Goal: Complete application form: Complete application form

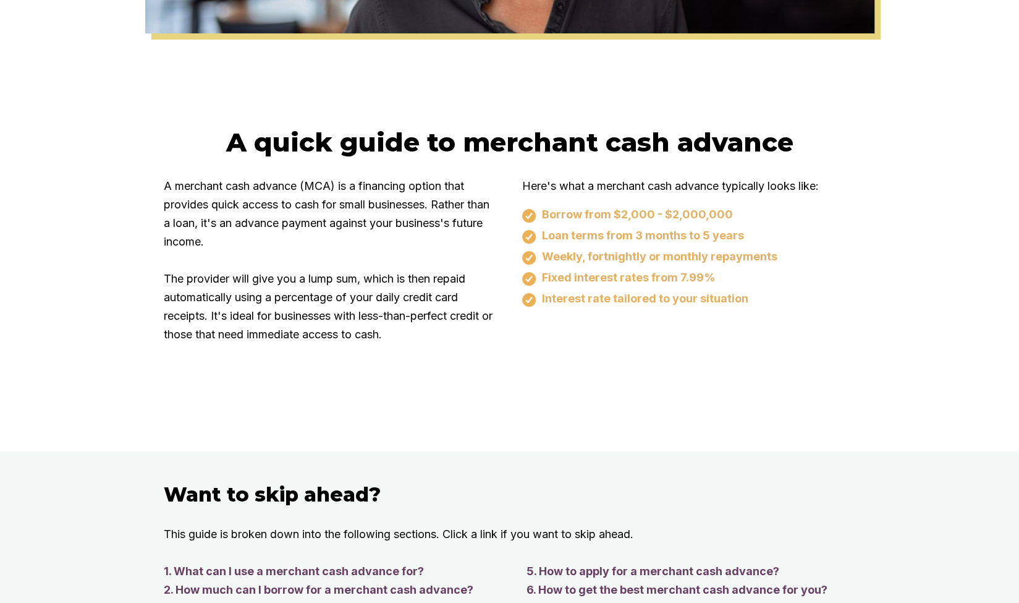
scroll to position [742, 0]
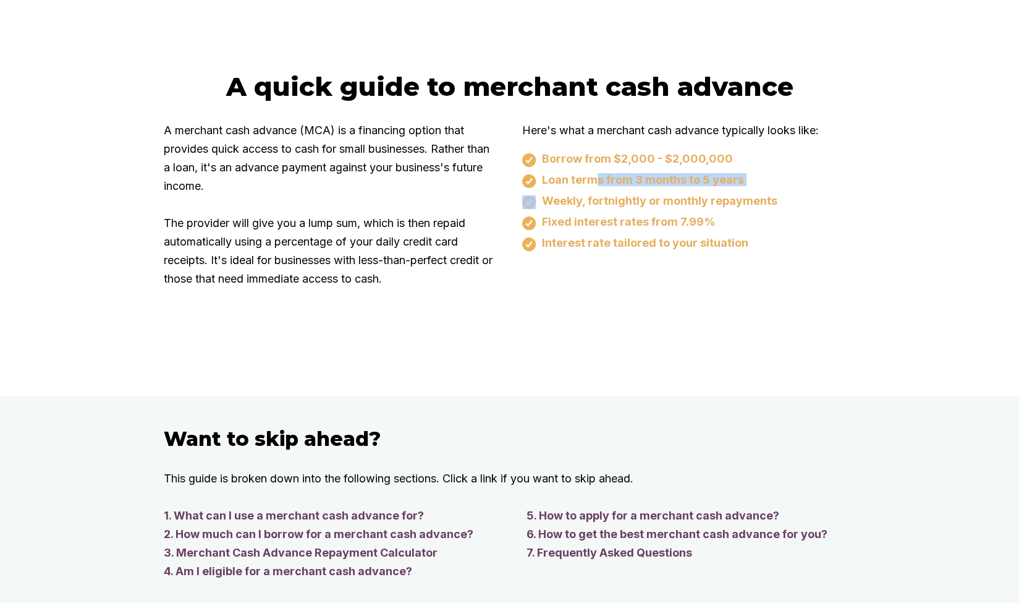
drag, startPoint x: 603, startPoint y: 176, endPoint x: 726, endPoint y: 185, distance: 123.3
click at [717, 189] on div "Borrow from $2,000 - $2,000,000 Loan terms from 3 months to 5 years Weekly, for…" at bounding box center [689, 201] width 334 height 99
click at [761, 170] on div "Borrow from $2,000 - $2,000,000 Loan terms from 3 months to 5 years Weekly, for…" at bounding box center [689, 201] width 334 height 99
drag, startPoint x: 600, startPoint y: 183, endPoint x: 695, endPoint y: 210, distance: 98.2
click at [695, 210] on div "Borrow from $2,000 - $2,000,000 Loan terms from 3 months to 5 years Weekly, for…" at bounding box center [689, 201] width 334 height 99
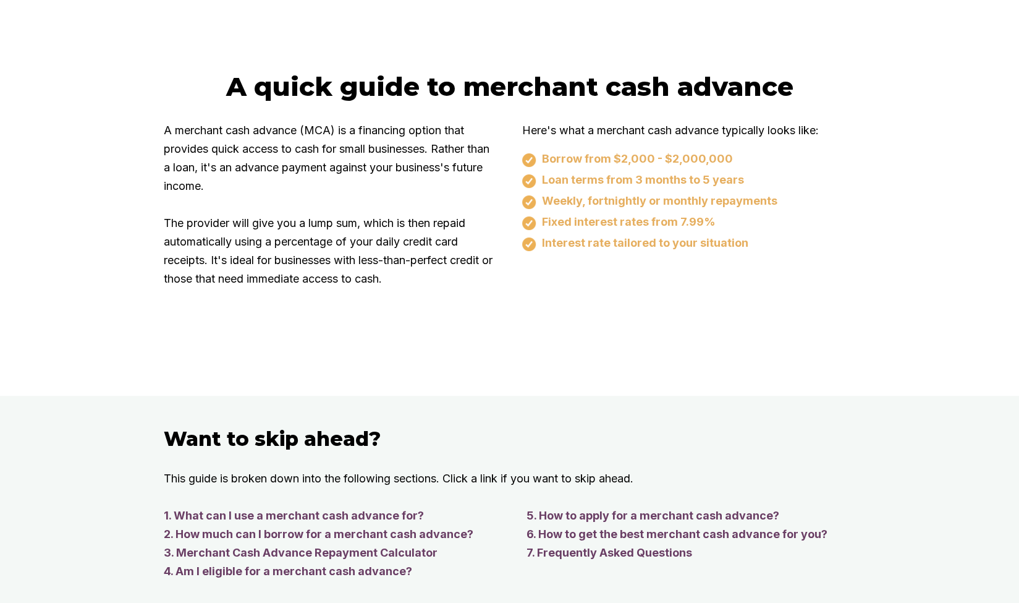
click at [812, 167] on div "Borrow from $2,000 - $2,000,000 Loan terms from 3 months to 5 years Weekly, for…" at bounding box center [689, 201] width 334 height 99
drag, startPoint x: 681, startPoint y: 206, endPoint x: 775, endPoint y: 197, distance: 94.5
click at [771, 198] on div "Weekly, fortnightly or monthly repayments" at bounding box center [689, 201] width 334 height 15
click at [789, 180] on div "Loan terms from 3 months to 5 years" at bounding box center [689, 180] width 334 height 15
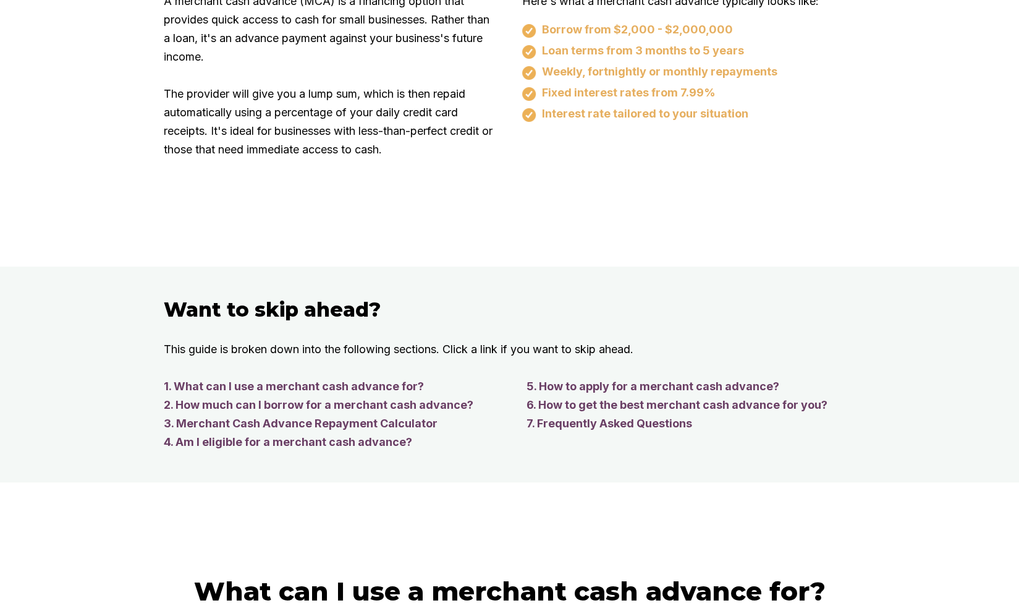
scroll to position [989, 0]
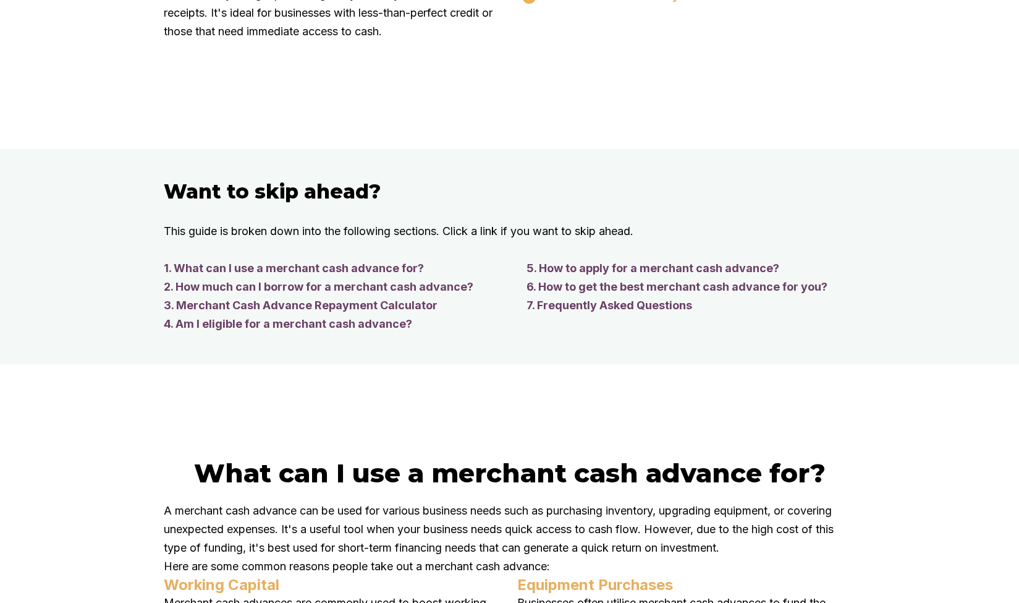
click at [391, 318] on link "4. Am I eligible for a merchant cash advance?" at bounding box center [333, 324] width 338 height 19
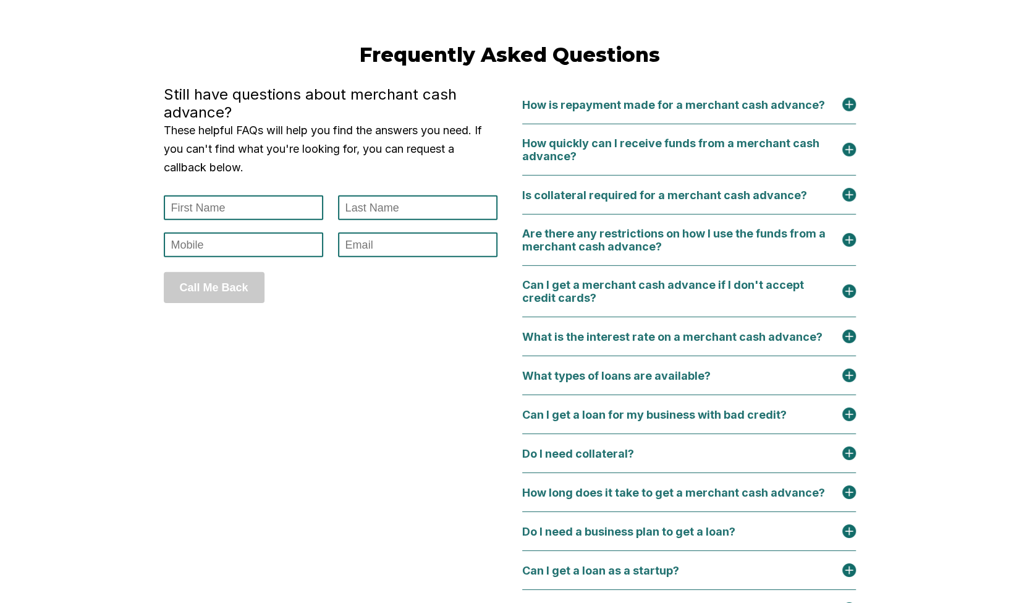
scroll to position [5457, 0]
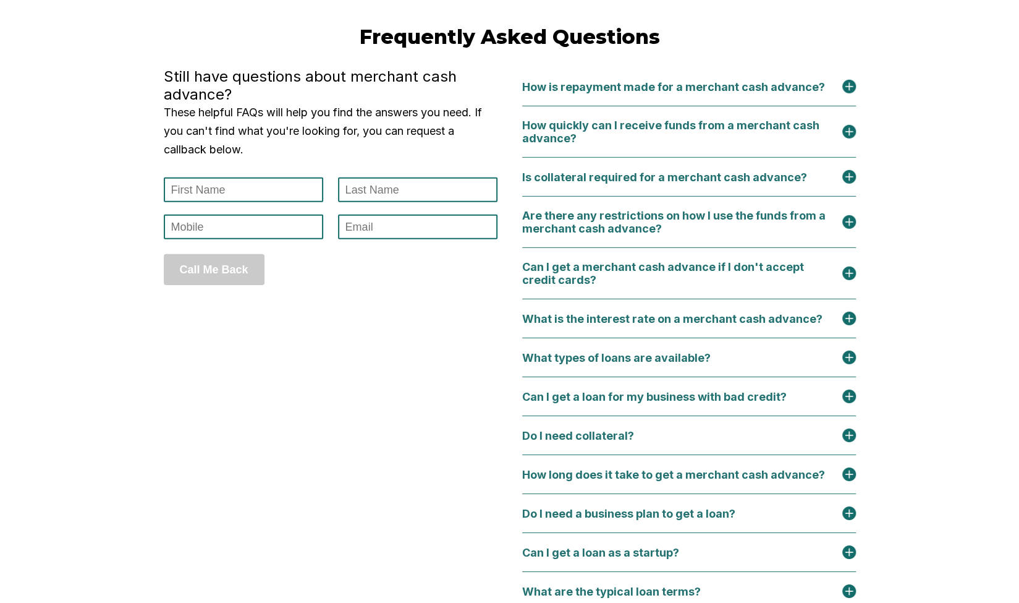
click at [697, 184] on div "Is collateral required for a merchant cash advance?" at bounding box center [672, 177] width 300 height 13
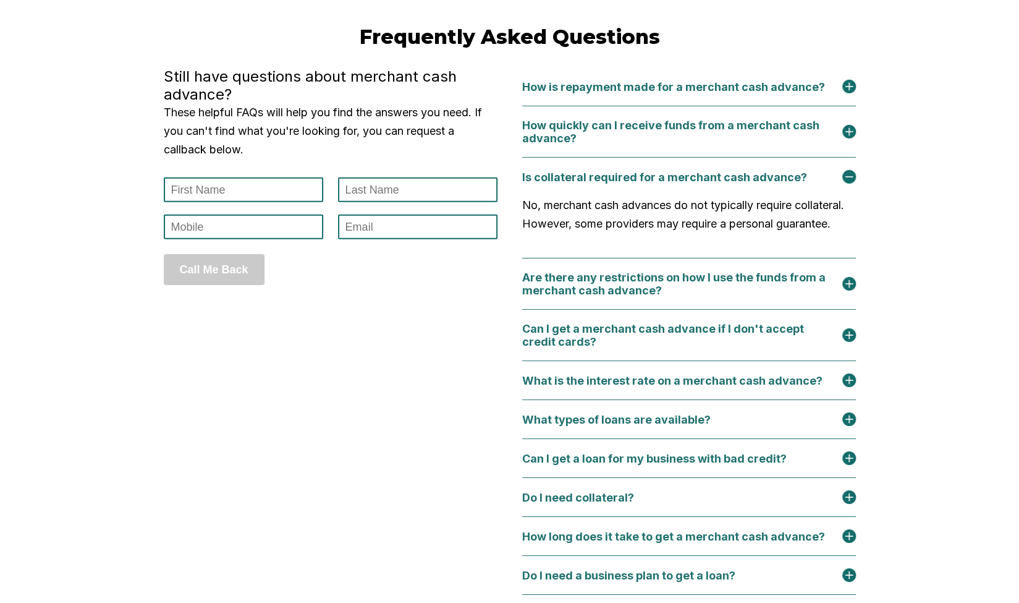
click at [697, 184] on div "Is collateral required for a merchant cash advance?" at bounding box center [672, 177] width 300 height 13
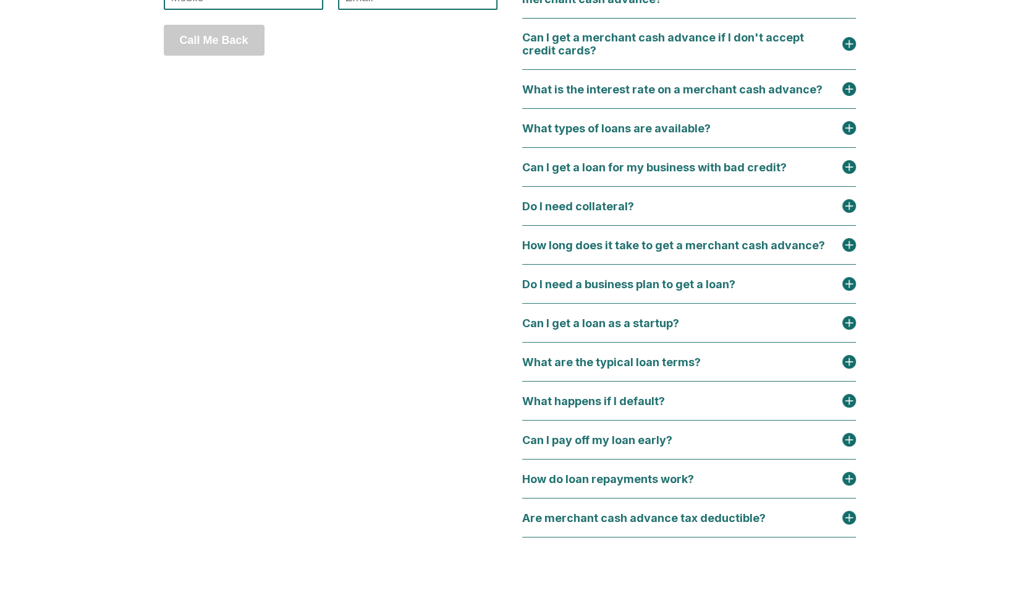
scroll to position [5704, 0]
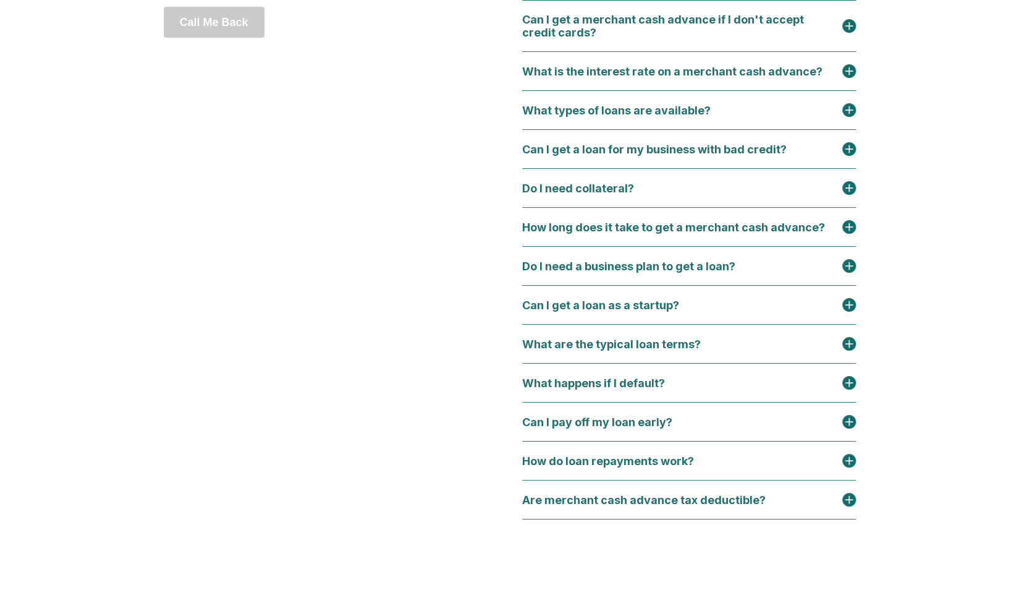
click at [658, 169] on div "Can I get a loan for my business with bad credit?" at bounding box center [689, 149] width 334 height 39
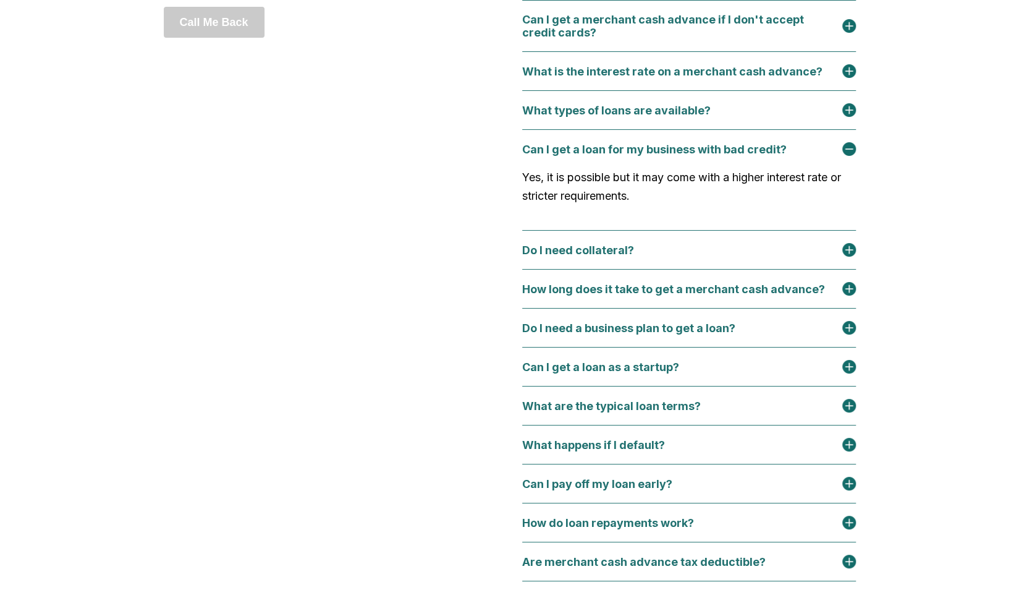
click at [690, 156] on div "Can I get a loan for my business with bad credit?" at bounding box center [661, 149] width 279 height 13
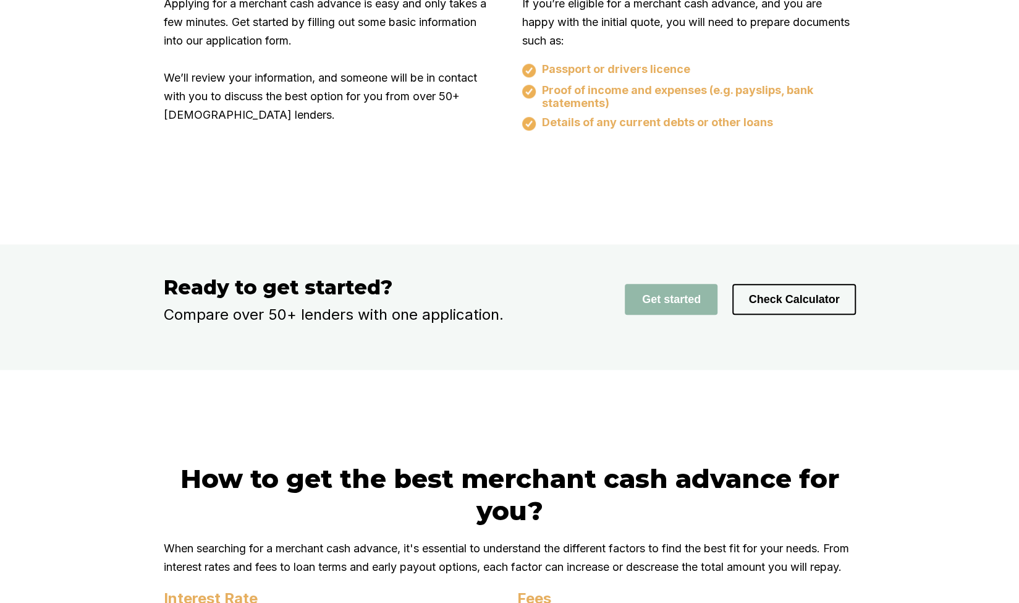
scroll to position [3726, 0]
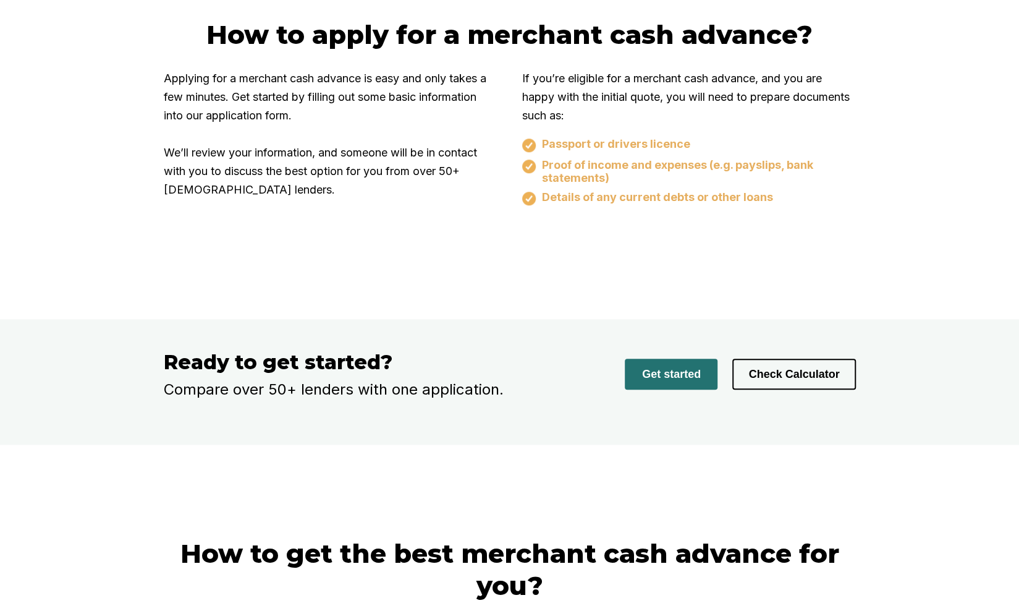
click at [687, 389] on button "Get started" at bounding box center [671, 373] width 93 height 31
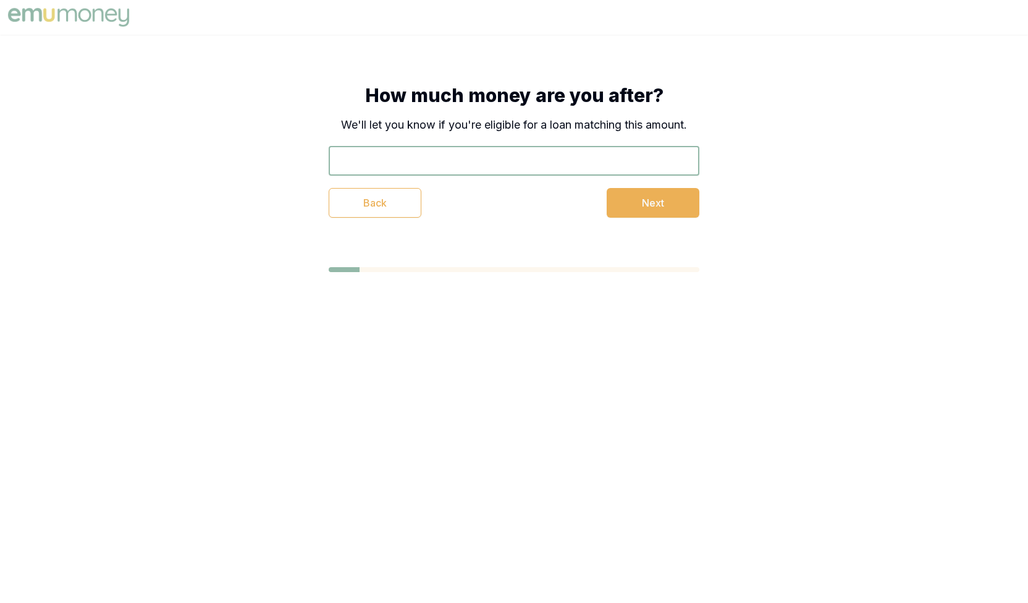
click at [526, 158] on input "text" at bounding box center [514, 161] width 371 height 30
click at [539, 169] on input "text" at bounding box center [514, 161] width 371 height 30
click at [501, 169] on input "text" at bounding box center [514, 161] width 371 height 30
type input "$50,000"
click at [621, 198] on button "Next" at bounding box center [653, 203] width 93 height 30
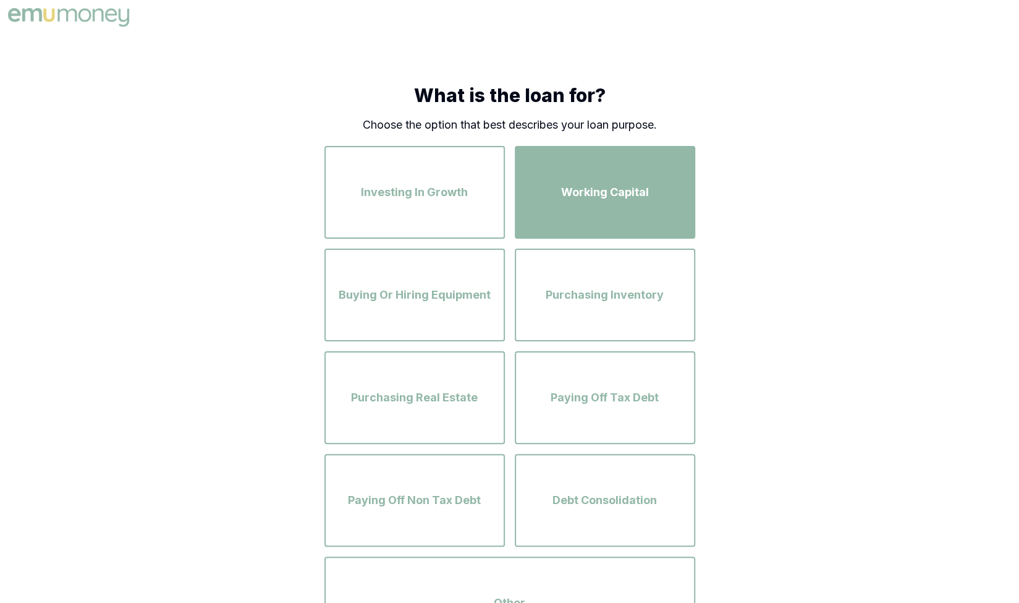
click at [569, 187] on span "Working Capital" at bounding box center [605, 192] width 88 height 17
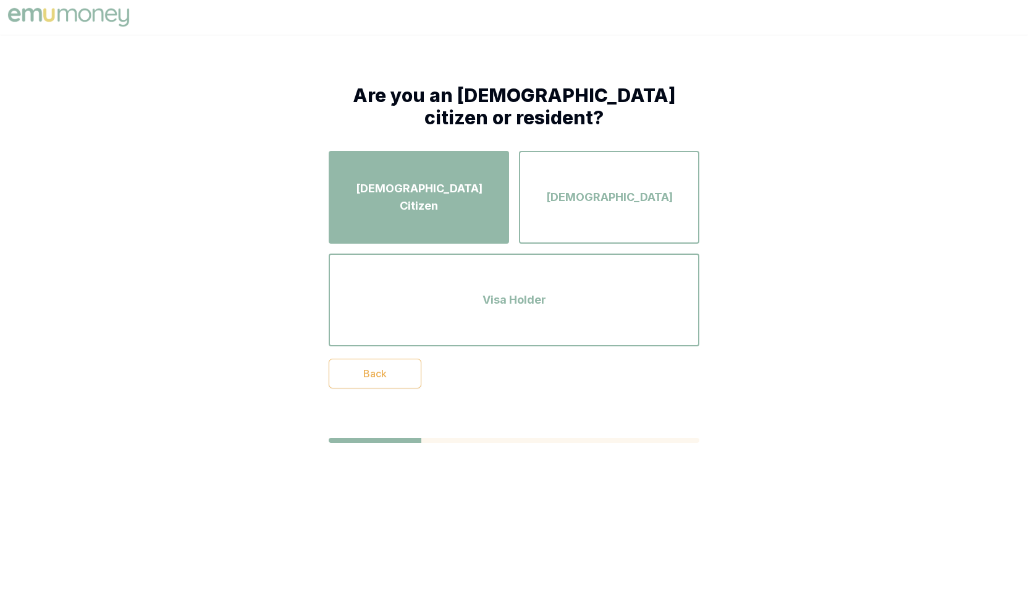
click at [477, 210] on div "Australian Citizen" at bounding box center [419, 197] width 158 height 70
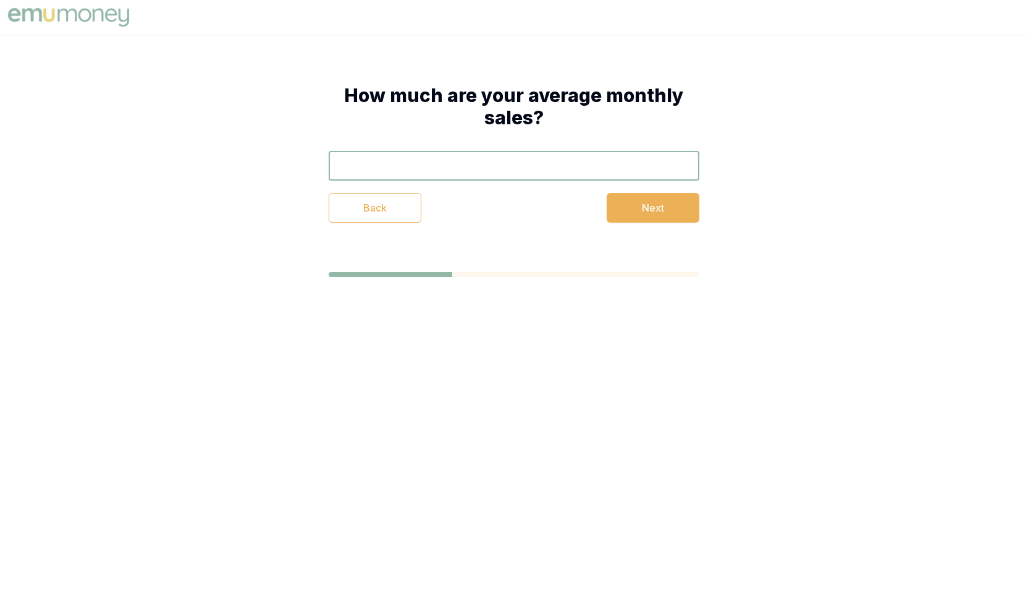
click at [501, 166] on input "text" at bounding box center [514, 166] width 371 height 30
type input "$40,000"
click at [631, 201] on button "Next" at bounding box center [653, 208] width 93 height 30
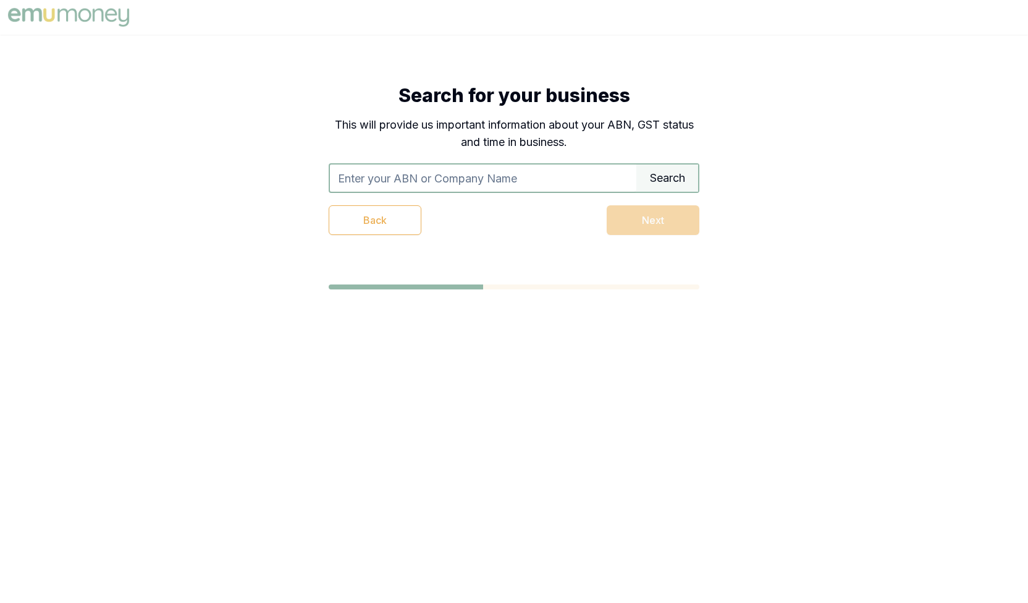
click at [506, 144] on p "This will provide us important information about your ABN, GST status and time …" at bounding box center [514, 133] width 371 height 35
click at [465, 179] on input "text" at bounding box center [483, 177] width 307 height 27
type input "Bonzer Chemical Supplies"
click at [675, 179] on span at bounding box center [679, 178] width 9 height 9
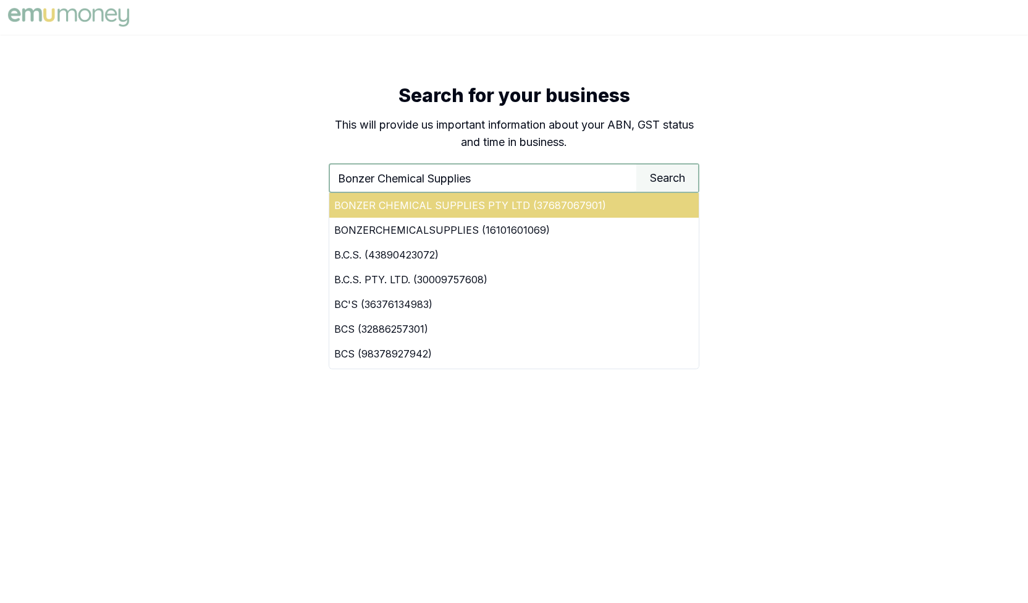
click at [570, 198] on div "BONZER CHEMICAL SUPPLIES PTY LTD (37687067901)" at bounding box center [514, 205] width 370 height 25
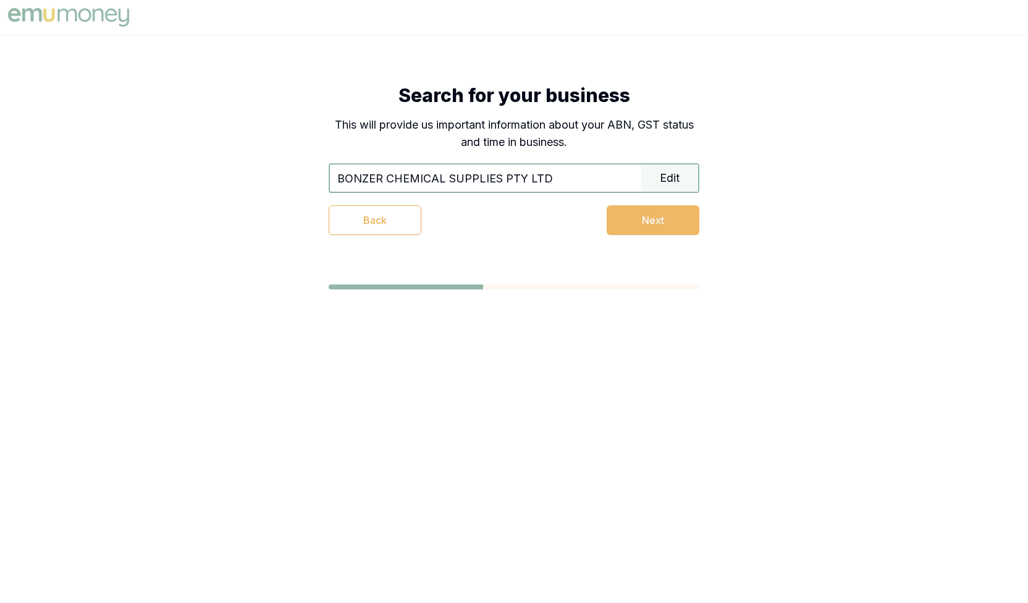
click at [654, 227] on button "Next" at bounding box center [653, 220] width 93 height 30
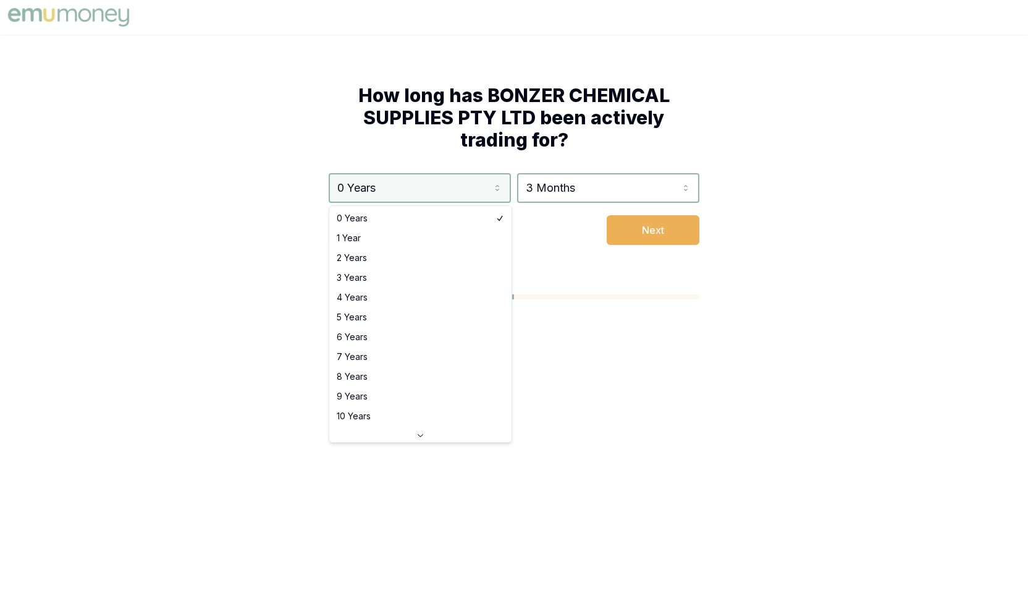
click at [498, 195] on html "How long has BONZER CHEMICAL SUPPLIES PTY LTD been actively trading for? 0 Year…" at bounding box center [514, 301] width 1028 height 603
click at [561, 186] on html "How long has BONZER CHEMICAL SUPPLIES PTY LTD been actively trading for? 0 Year…" at bounding box center [514, 301] width 1028 height 603
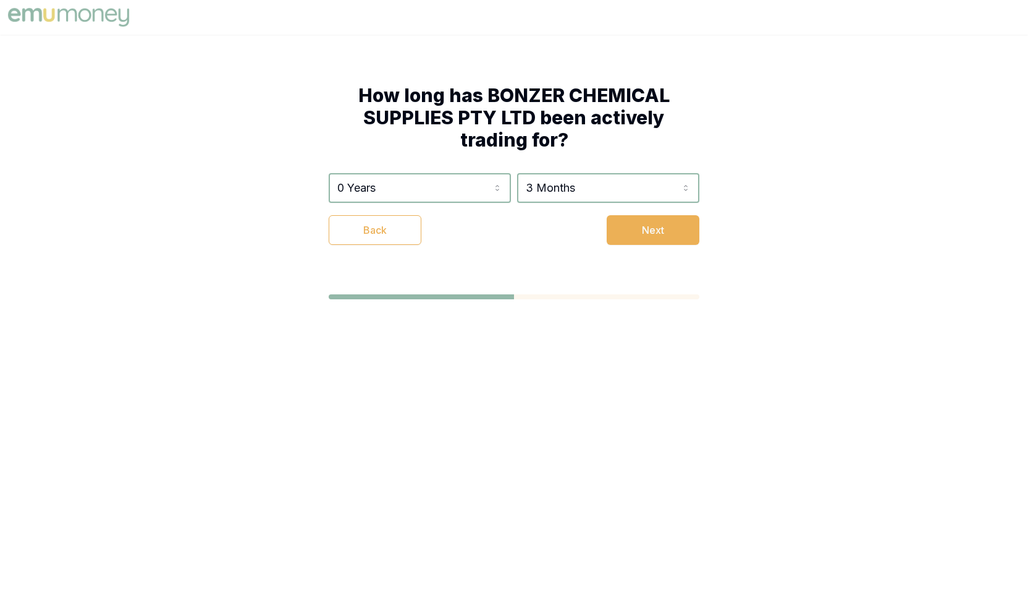
click at [561, 186] on html "How long has BONZER CHEMICAL SUPPLIES PTY LTD been actively trading for? 0 Year…" at bounding box center [514, 301] width 1028 height 603
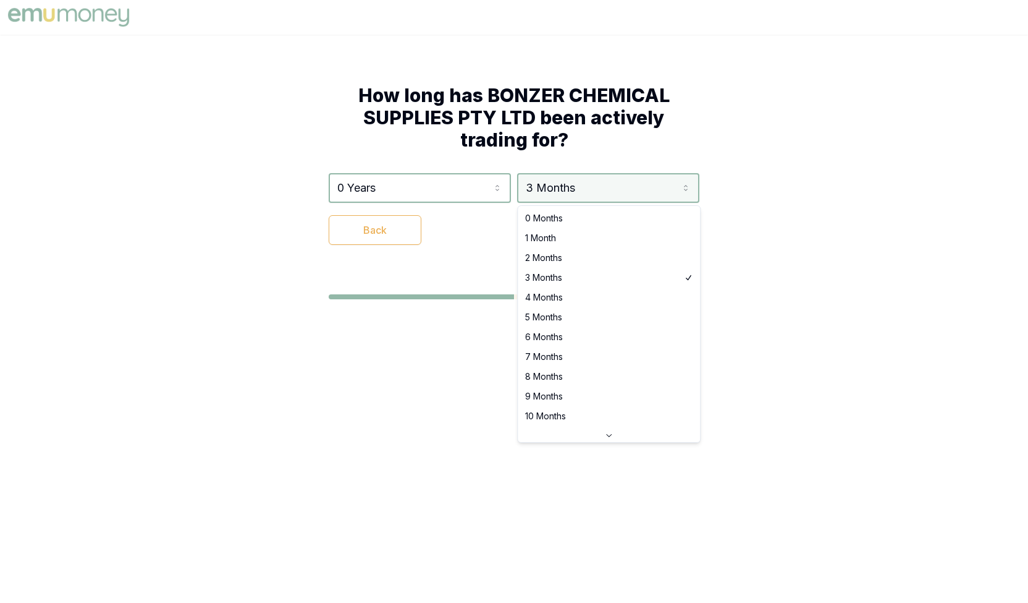
click at [561, 186] on html "How long has BONZER CHEMICAL SUPPLIES PTY LTD been actively trading for? 0 Year…" at bounding box center [514, 301] width 1028 height 603
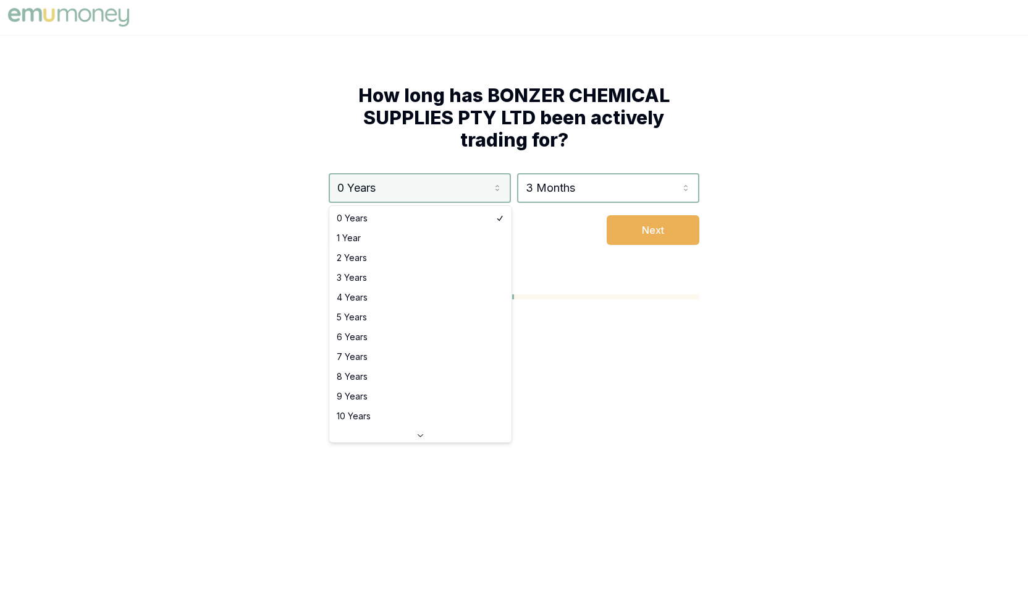
click at [502, 183] on html "How long has BONZER CHEMICAL SUPPLIES PTY LTD been actively trading for? 0 Year…" at bounding box center [514, 301] width 1028 height 603
click at [485, 189] on html "How long has BONZER CHEMICAL SUPPLIES PTY LTD been actively trading for? 0 Year…" at bounding box center [514, 301] width 1028 height 603
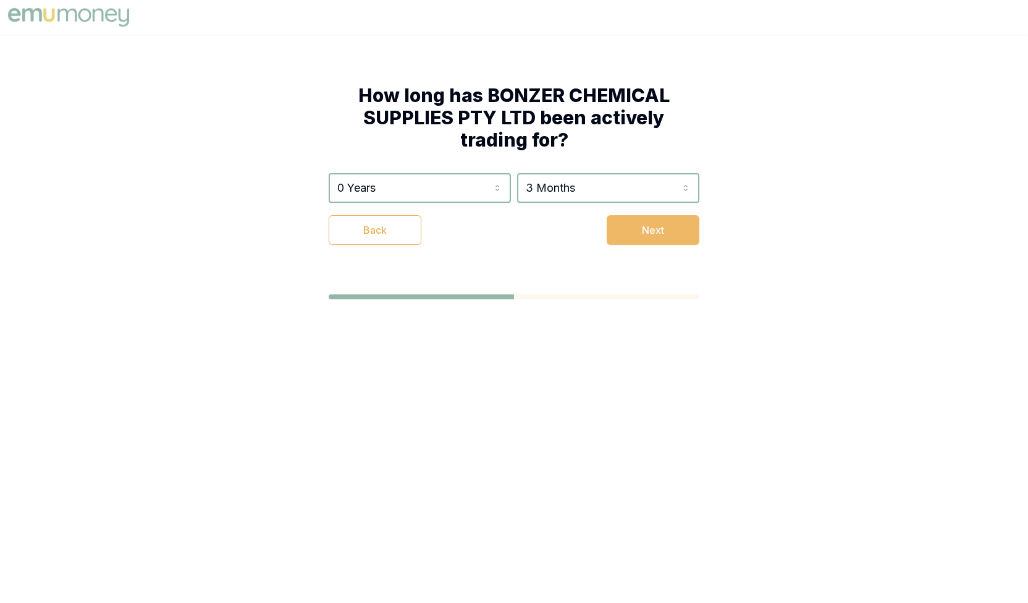
click at [648, 235] on button "Next" at bounding box center [653, 230] width 93 height 30
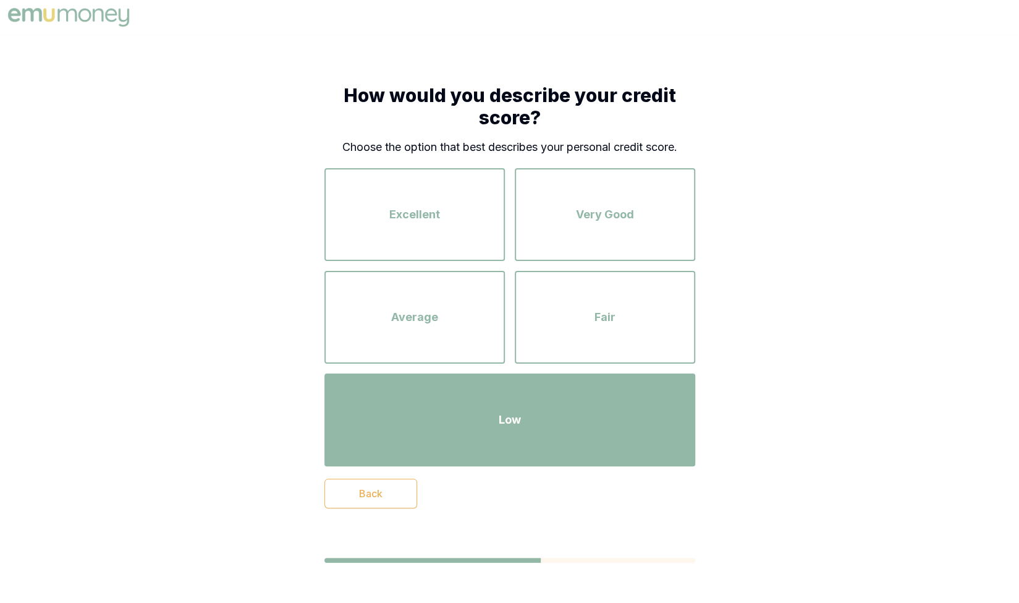
click at [507, 400] on div "Low" at bounding box center [510, 419] width 349 height 70
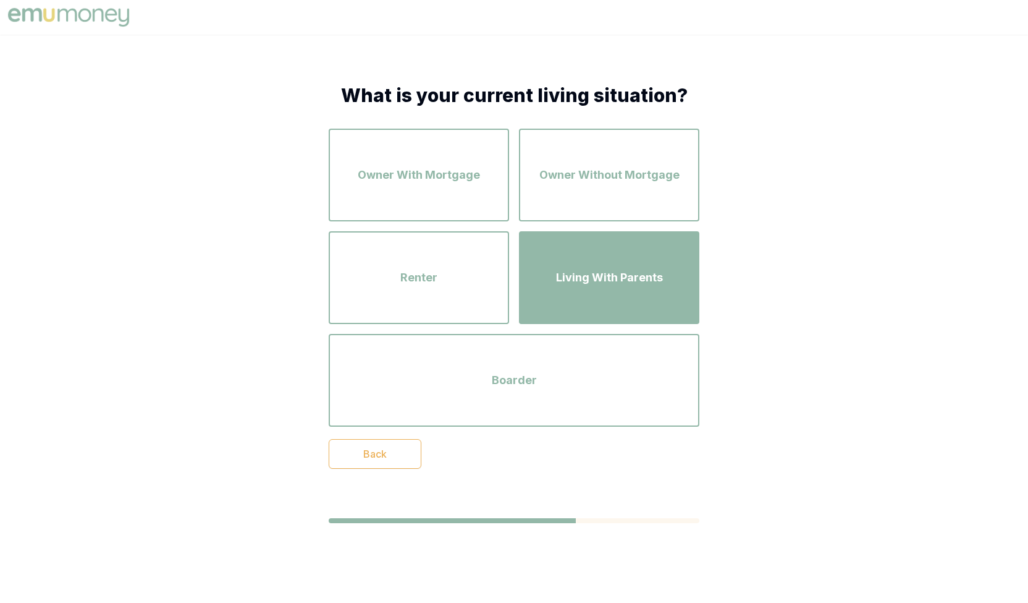
click at [603, 263] on div "Living With Parents" at bounding box center [609, 277] width 158 height 70
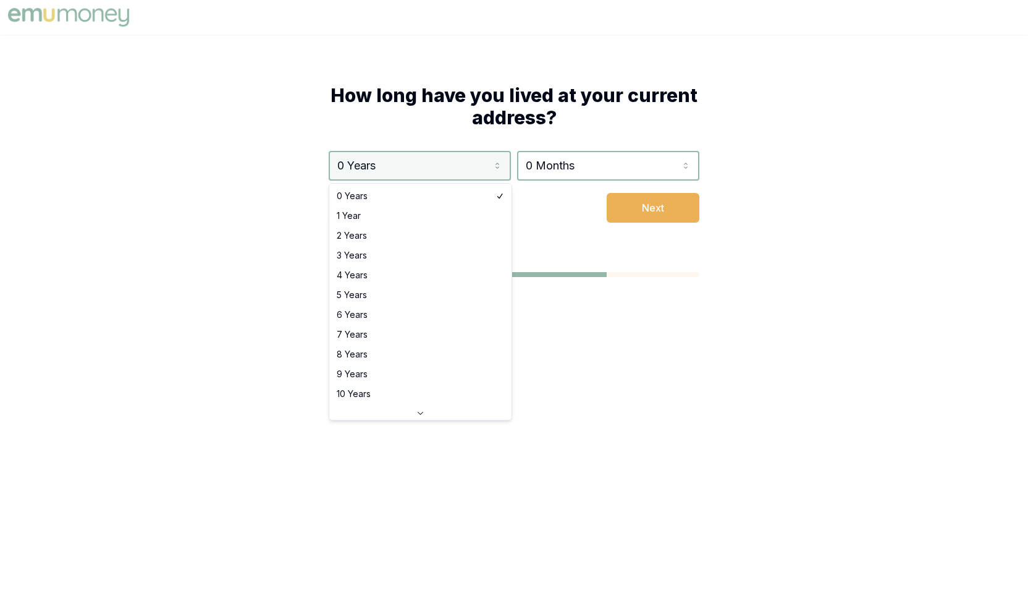
click at [454, 168] on html "How long have you lived at your current address? 0 Years 0 Years 1 Year 2 Years…" at bounding box center [514, 301] width 1028 height 603
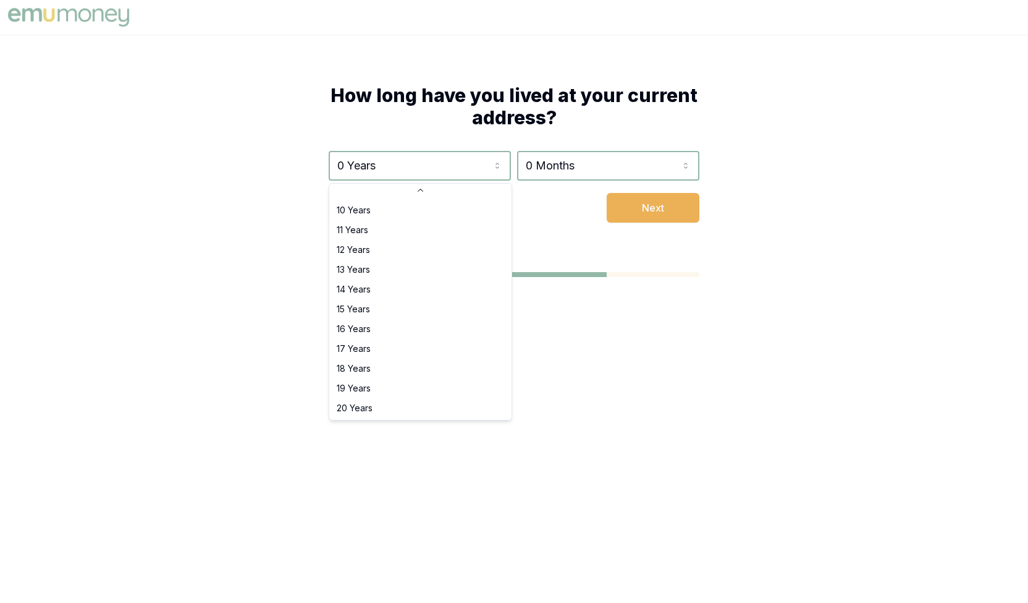
select select "20"
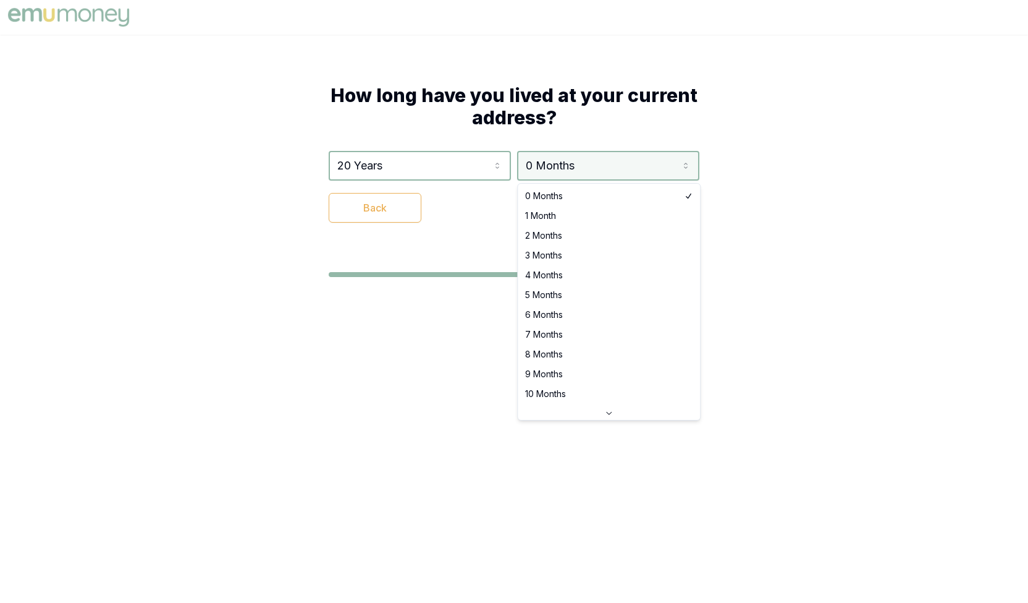
click at [565, 172] on html "How long have you lived at your current address? 20 Years 0 Years 1 Year 2 Year…" at bounding box center [514, 301] width 1028 height 603
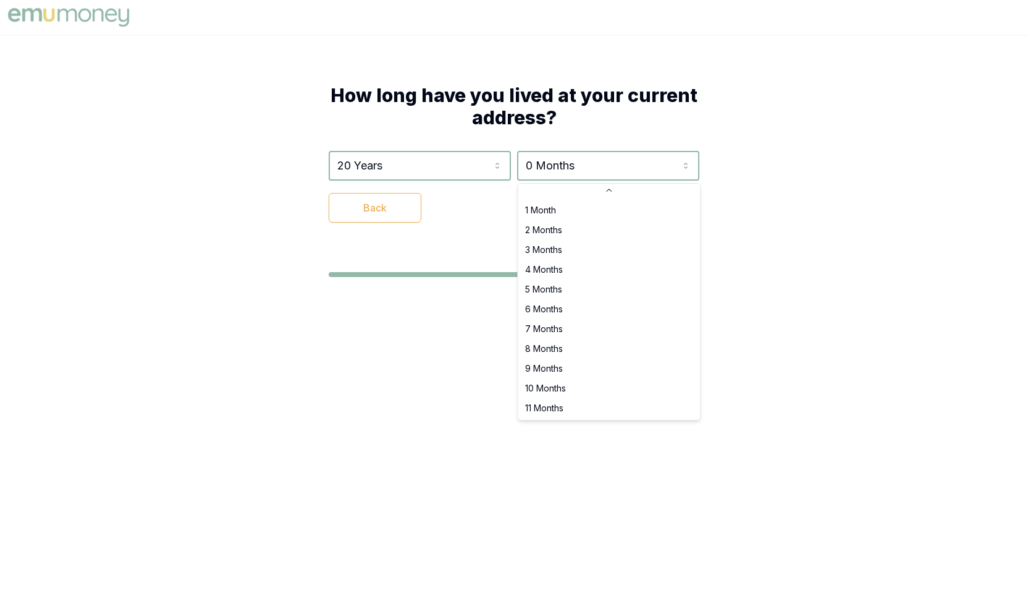
select select "11"
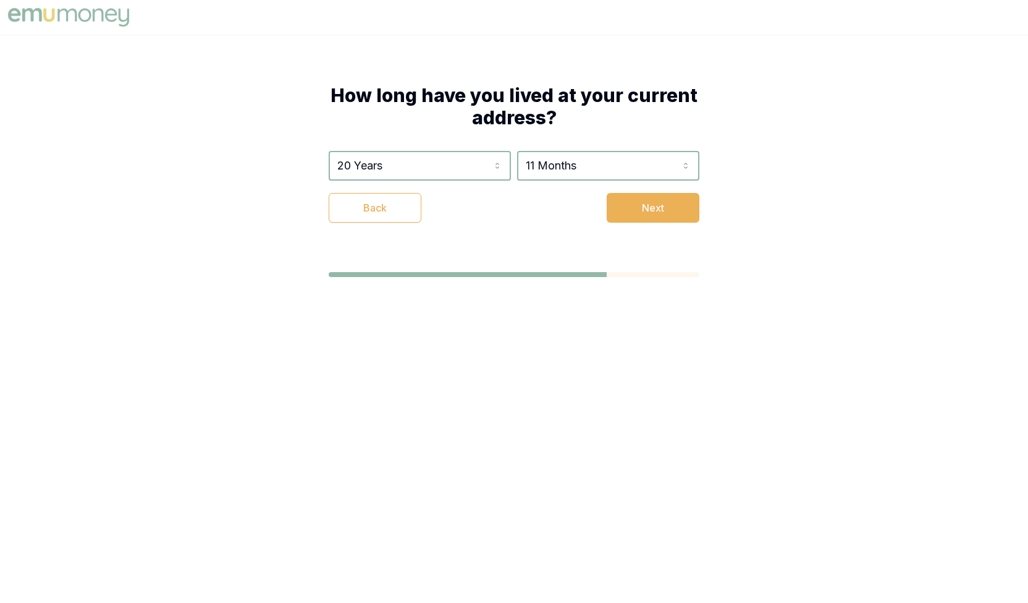
click at [636, 223] on div "How long have you lived at your current address? 20 Years 0 Years 1 Year 2 Year…" at bounding box center [514, 153] width 470 height 237
click at [633, 219] on button "Next" at bounding box center [653, 208] width 93 height 30
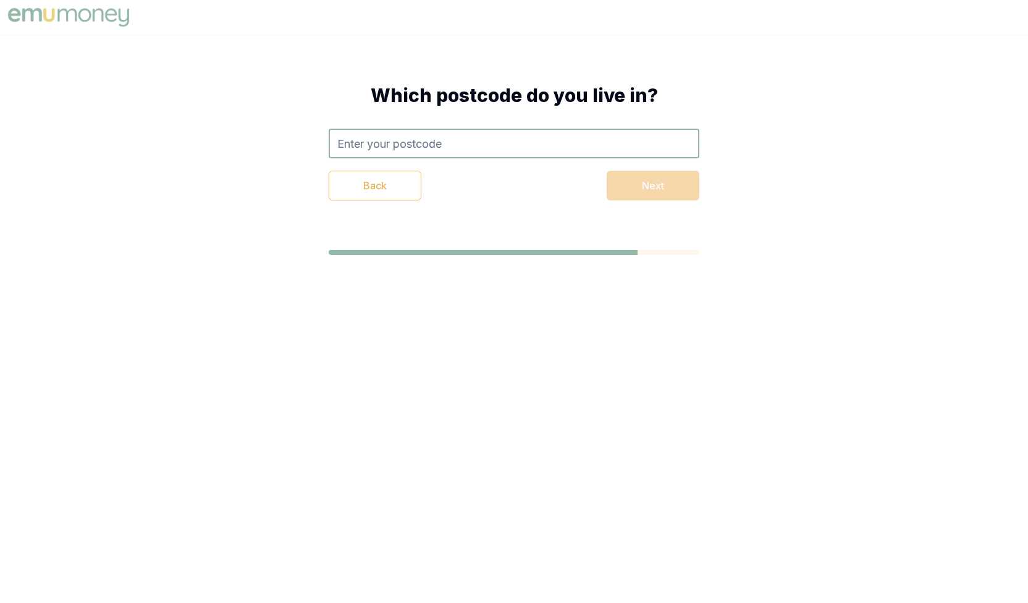
click at [451, 177] on div "Back Next" at bounding box center [514, 186] width 371 height 30
click at [446, 155] on input "text" at bounding box center [514, 144] width 371 height 30
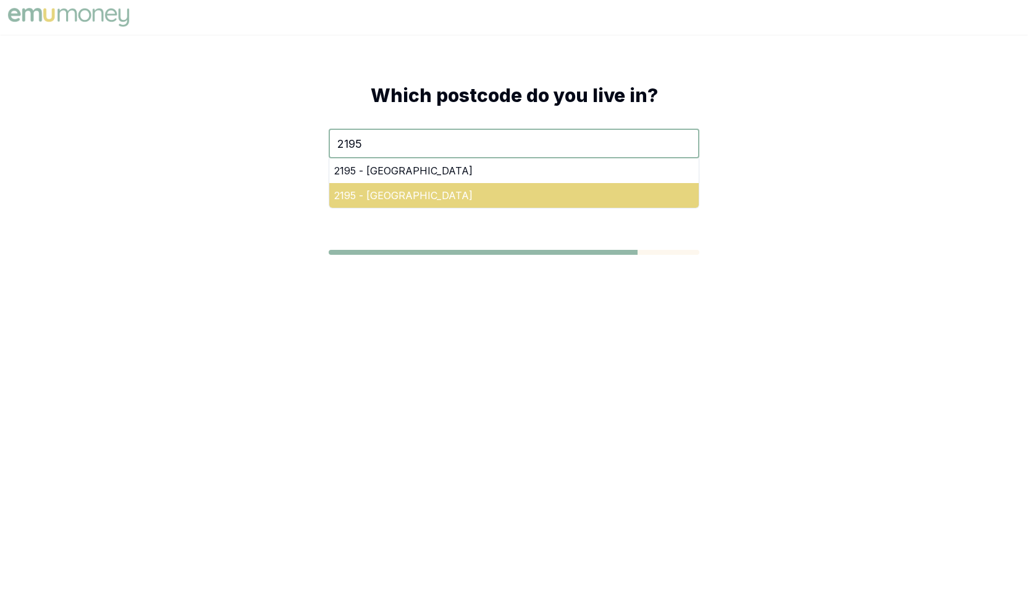
type input "2195"
click at [407, 197] on div "2195 - Lakemba" at bounding box center [514, 195] width 370 height 25
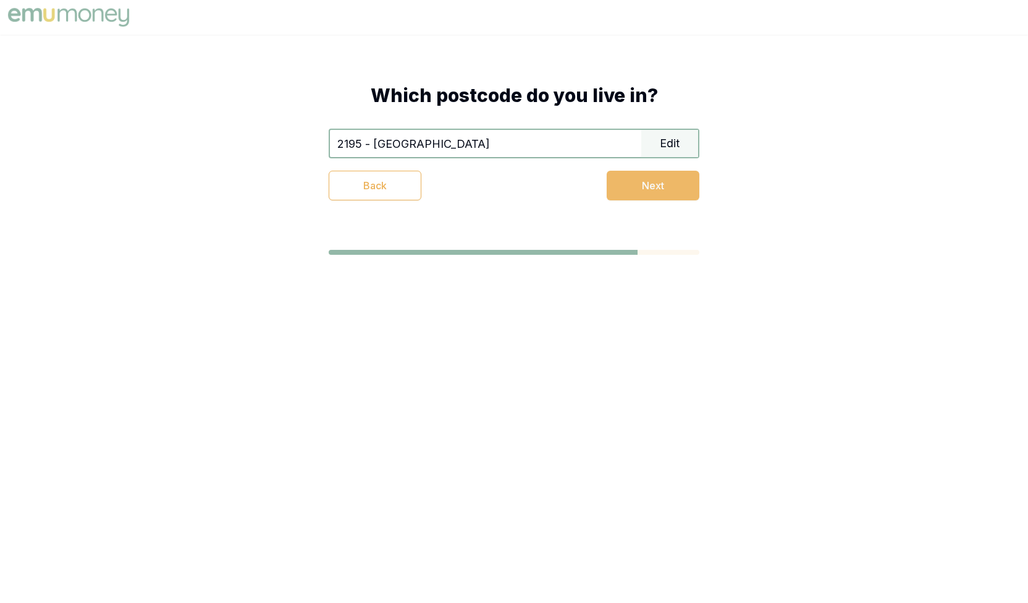
click at [629, 191] on button "Next" at bounding box center [653, 186] width 93 height 30
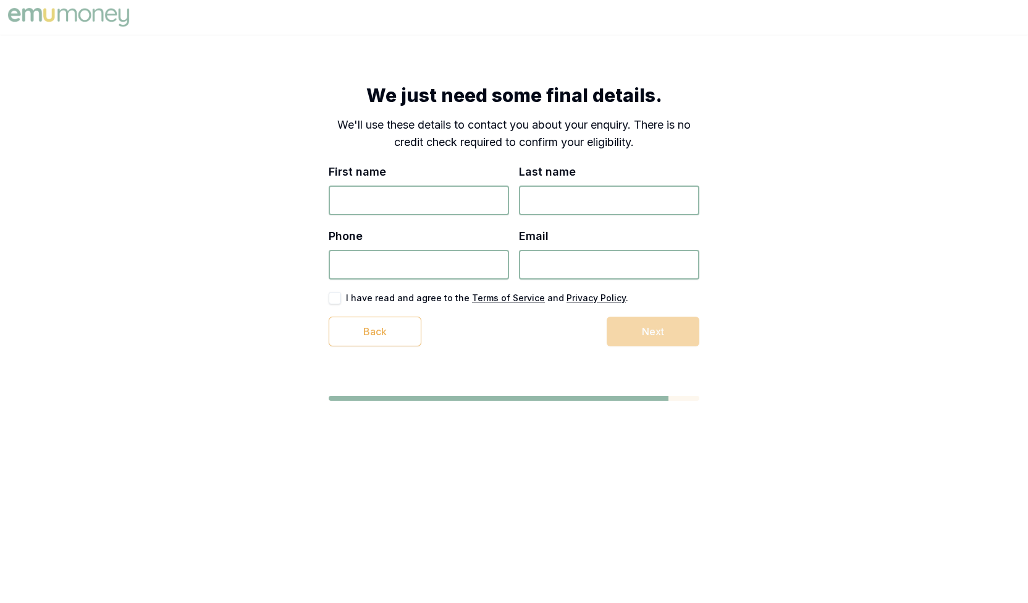
click at [468, 200] on input "First name" at bounding box center [419, 200] width 180 height 30
type input "Majed"
click at [545, 211] on input "Last name" at bounding box center [609, 200] width 180 height 30
type input "El-Benni"
click at [467, 268] on input "Phone" at bounding box center [419, 265] width 180 height 30
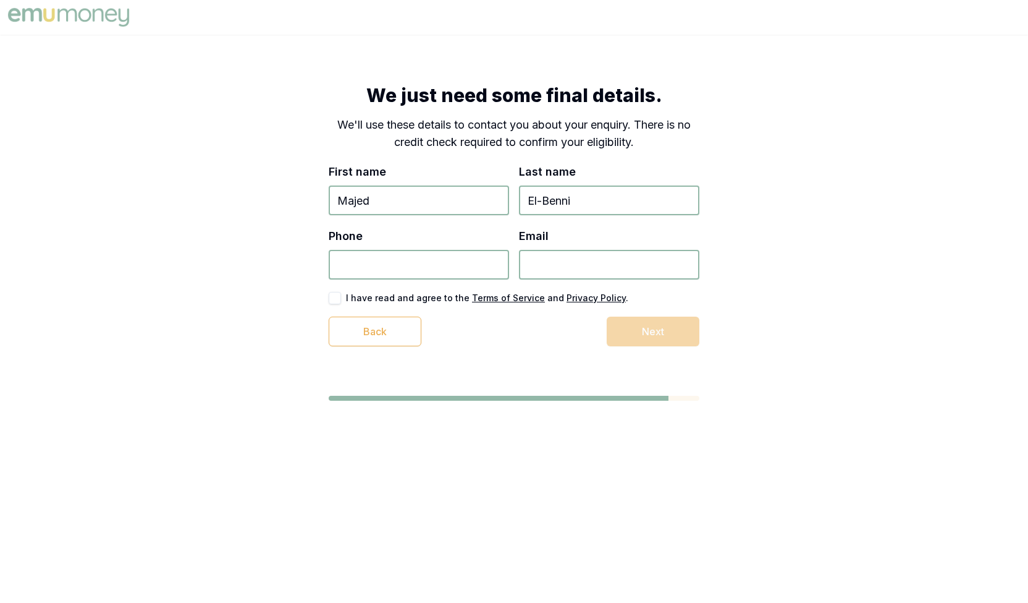
type input "0401 707 609"
click at [548, 273] on input "Email" at bounding box center [609, 265] width 180 height 30
type input "majed@bonzerchemicalsupplies.com.au"
click at [418, 294] on label "I have read and agree to the Terms of Service and Privacy Policy ." at bounding box center [487, 298] width 282 height 9
click at [370, 294] on label "I have read and agree to the Terms of Service and Privacy Policy ." at bounding box center [487, 298] width 282 height 9
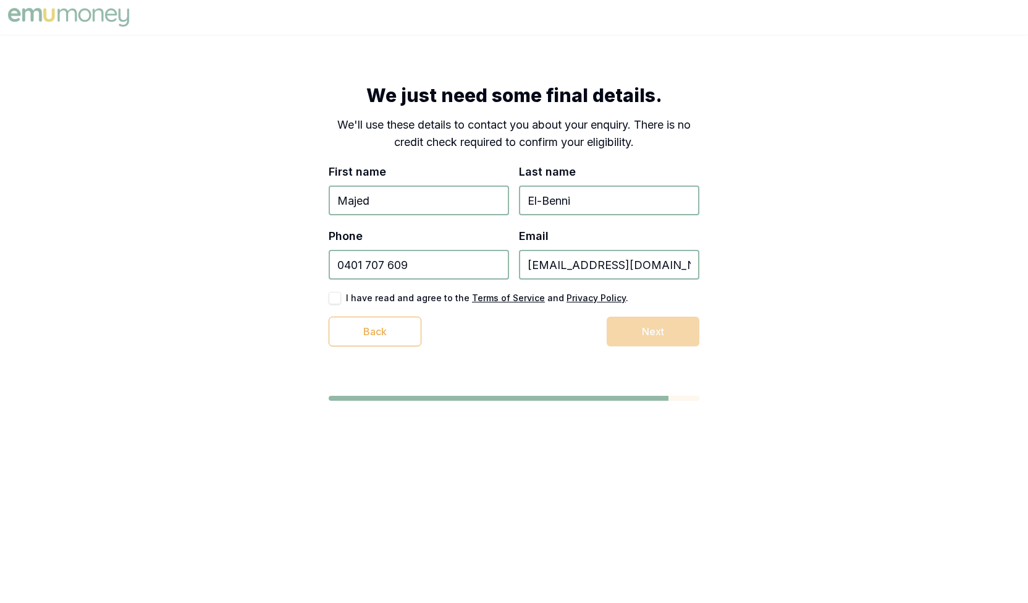
click at [331, 292] on button "button" at bounding box center [335, 298] width 12 height 12
click at [661, 344] on button "Next" at bounding box center [653, 331] width 93 height 30
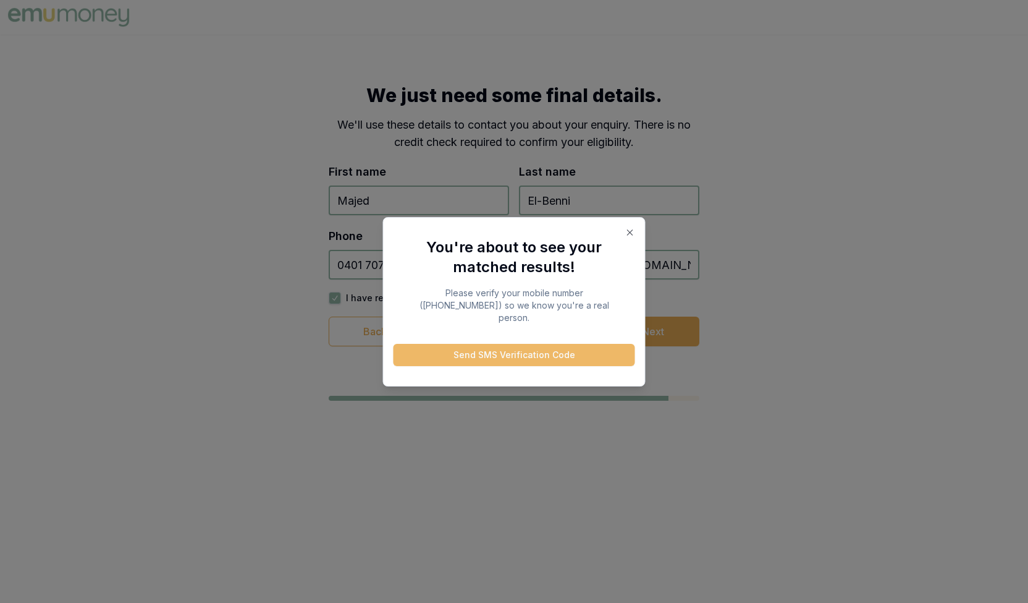
click at [560, 345] on button "Send SMS Verification Code" at bounding box center [515, 355] width 242 height 22
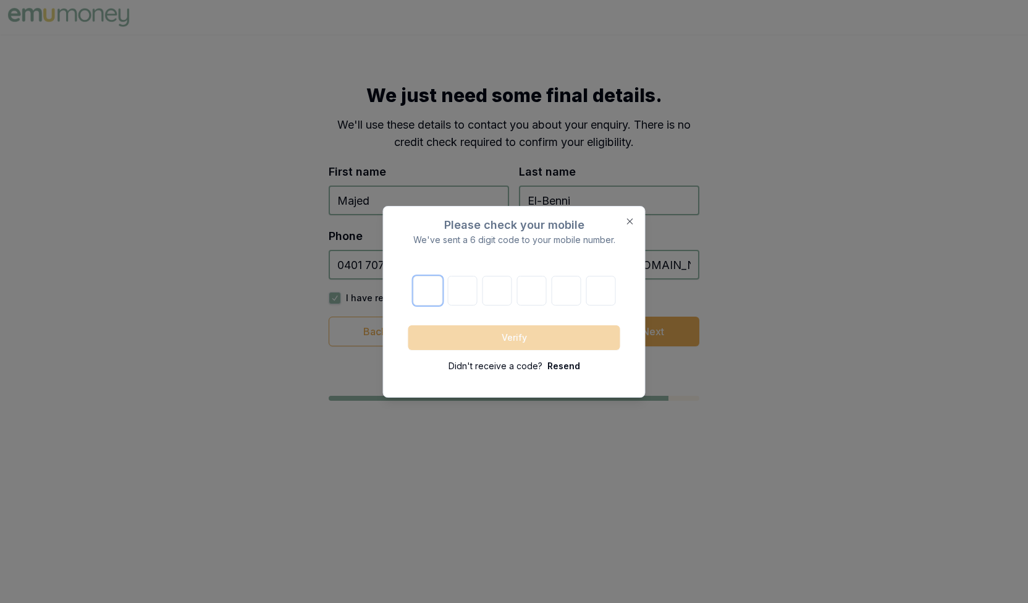
click at [439, 292] on input "number" at bounding box center [428, 291] width 30 height 30
type input "2"
type input "9"
type input "6"
type input "4"
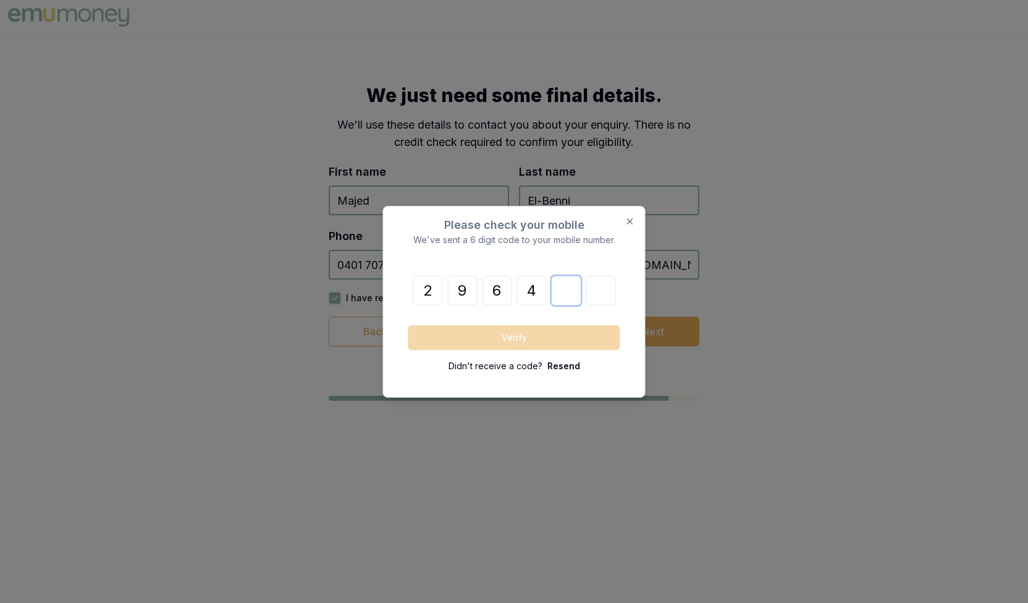
type input "5"
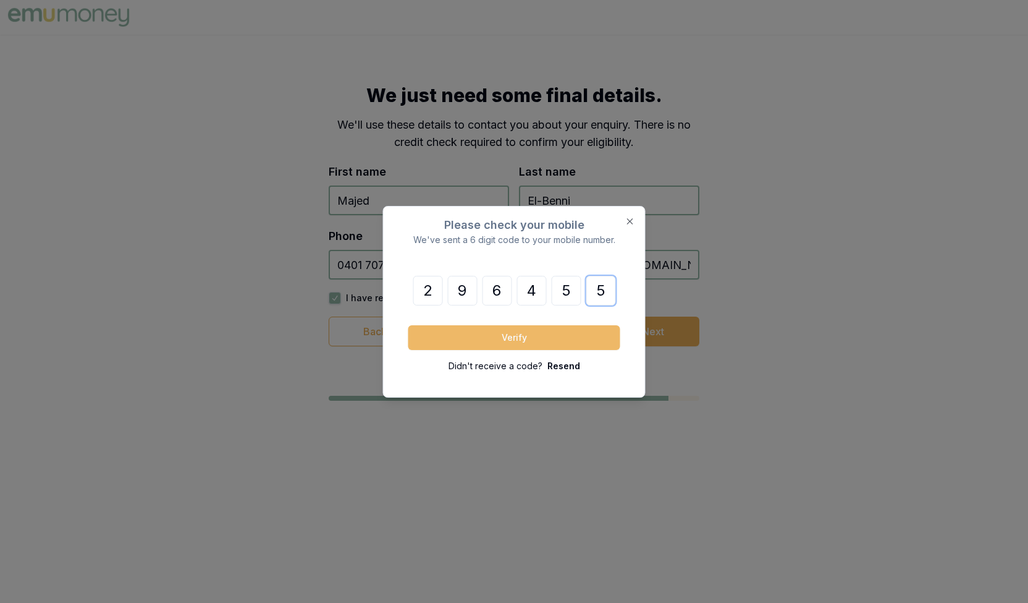
type input "5"
click at [535, 342] on button "Verify" at bounding box center [515, 337] width 212 height 25
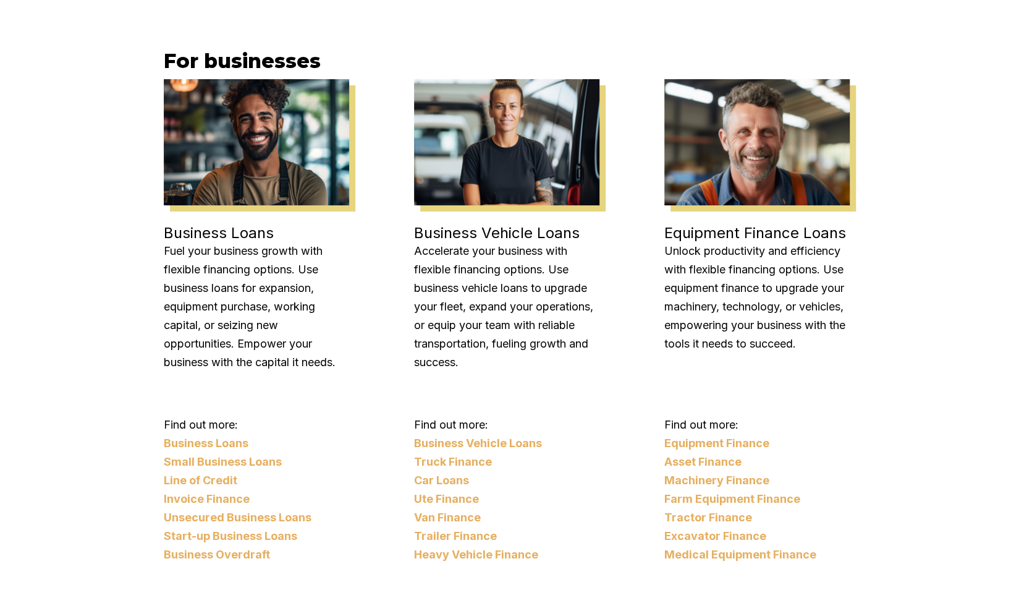
scroll to position [1536, 0]
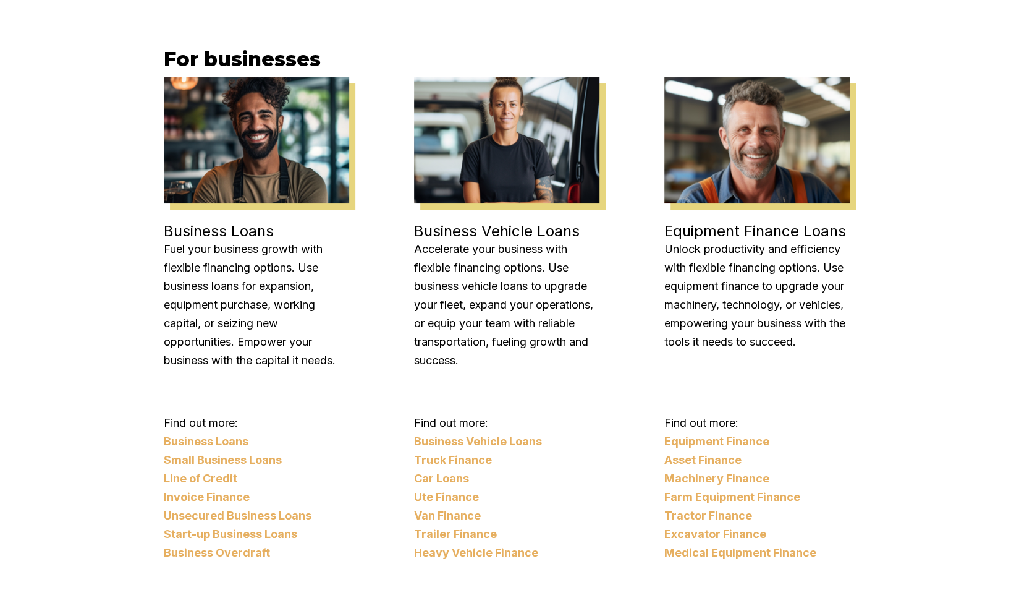
click at [225, 460] on link "Small Business Loans" at bounding box center [256, 460] width 185 height 19
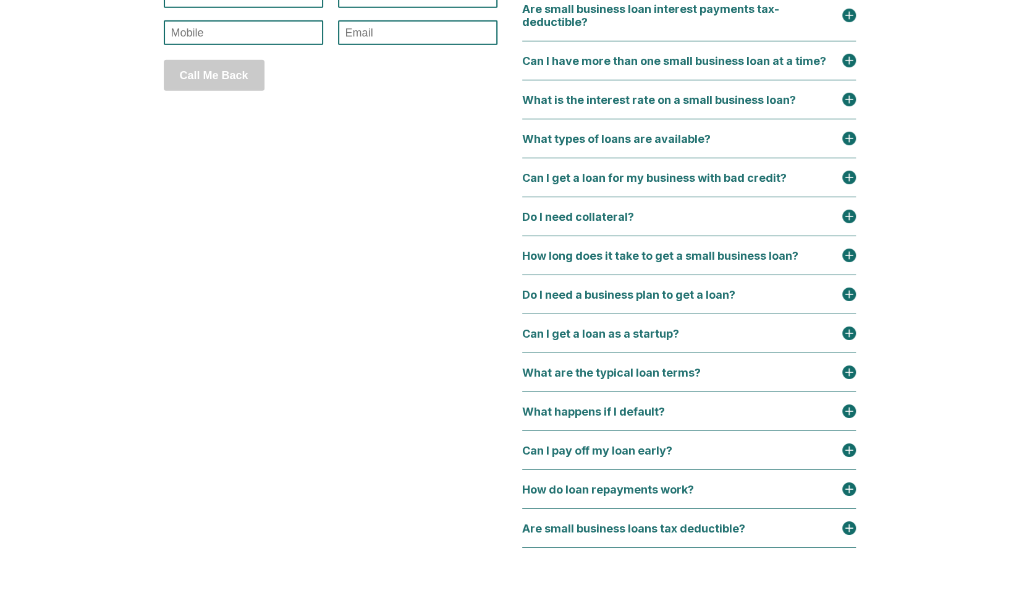
scroll to position [5557, 0]
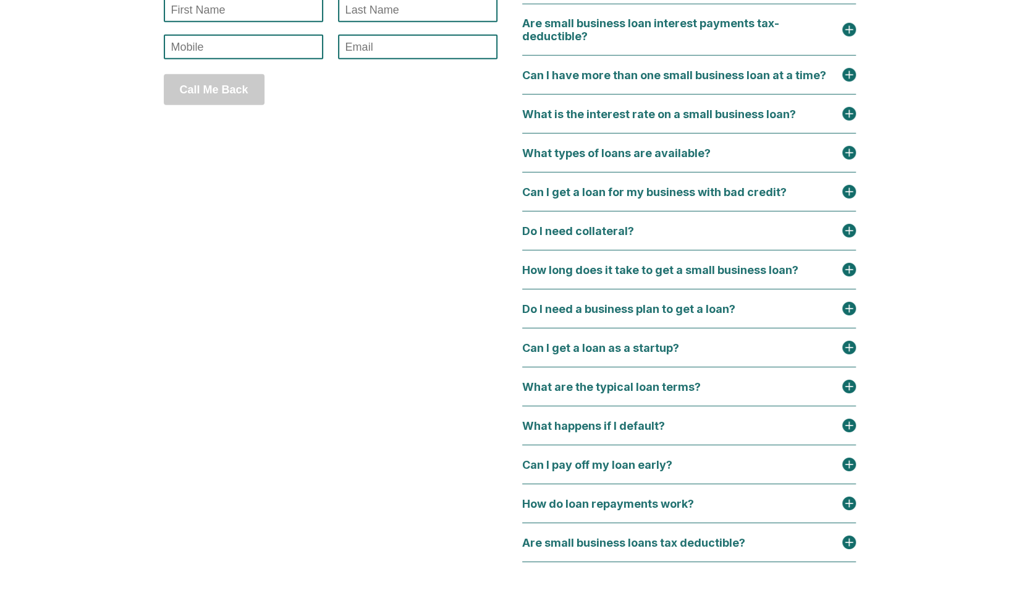
click at [667, 95] on div "Can I have more than one small business loan at a time?" at bounding box center [689, 75] width 334 height 39
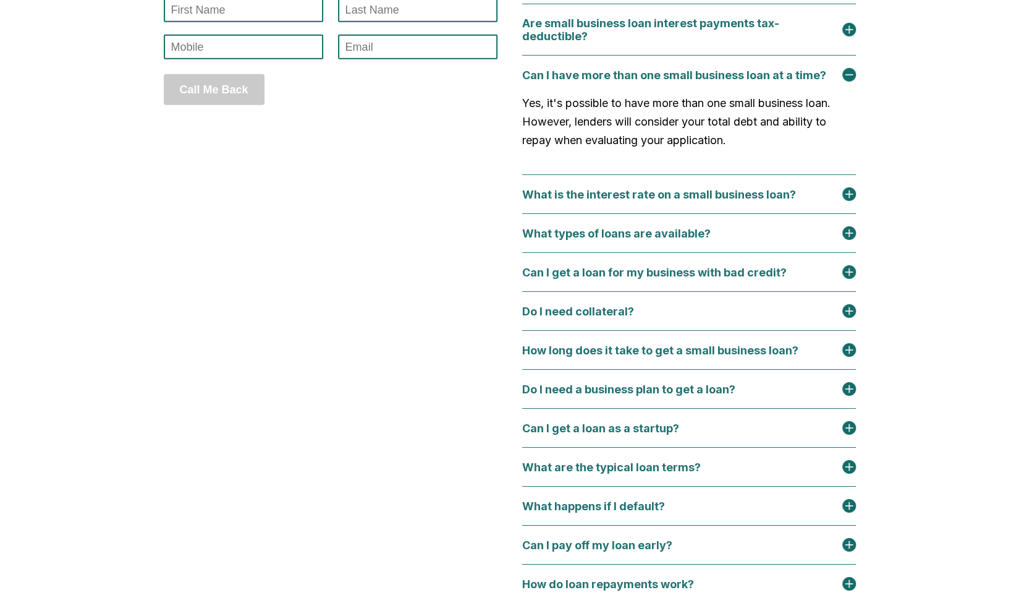
scroll to position [5467, 0]
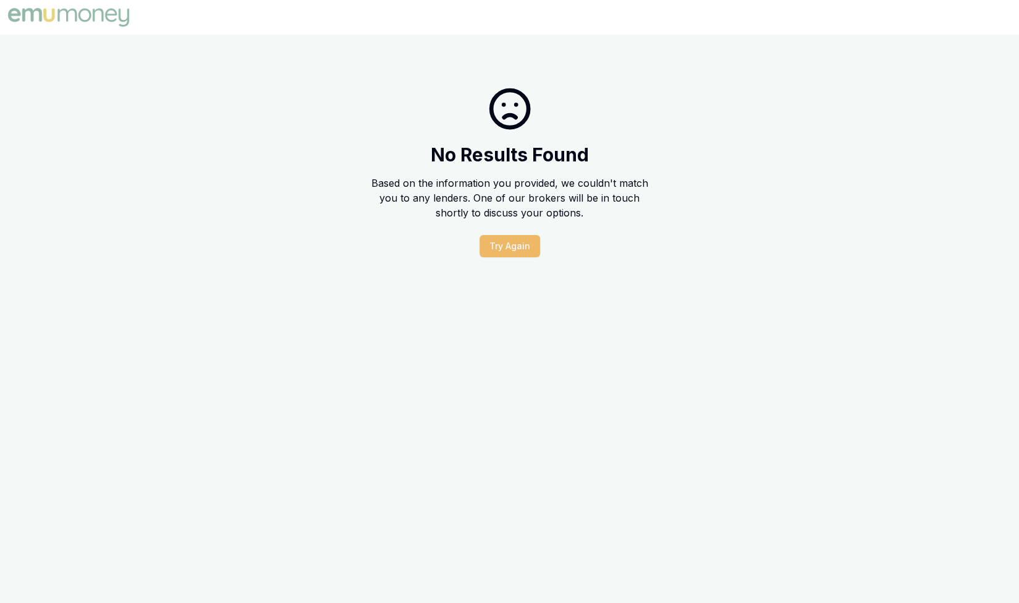
click at [514, 251] on button "Try Again" at bounding box center [510, 246] width 61 height 22
